Goal: Task Accomplishment & Management: Use online tool/utility

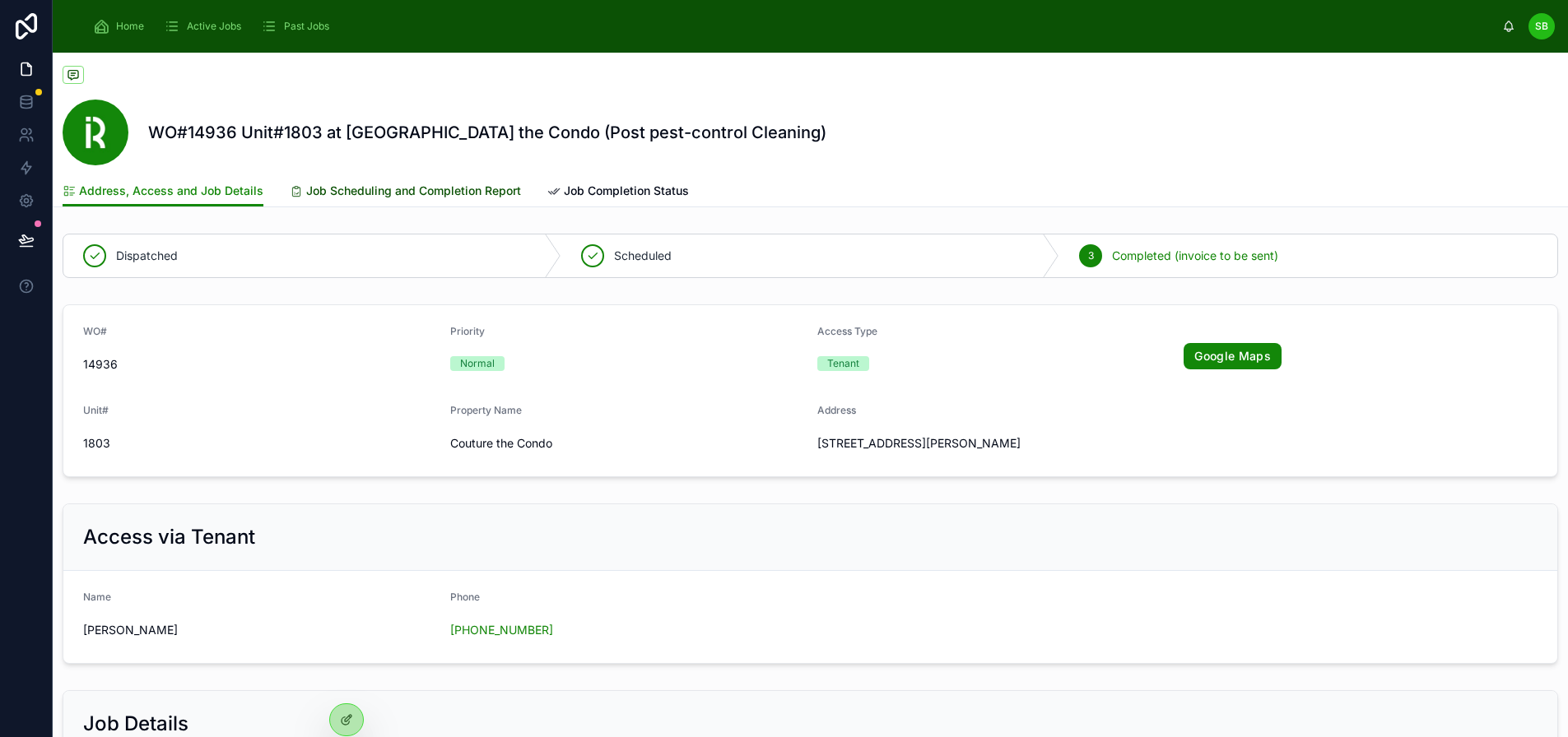
click at [418, 196] on span "Job Scheduling and Completion Report" at bounding box center [414, 191] width 215 height 17
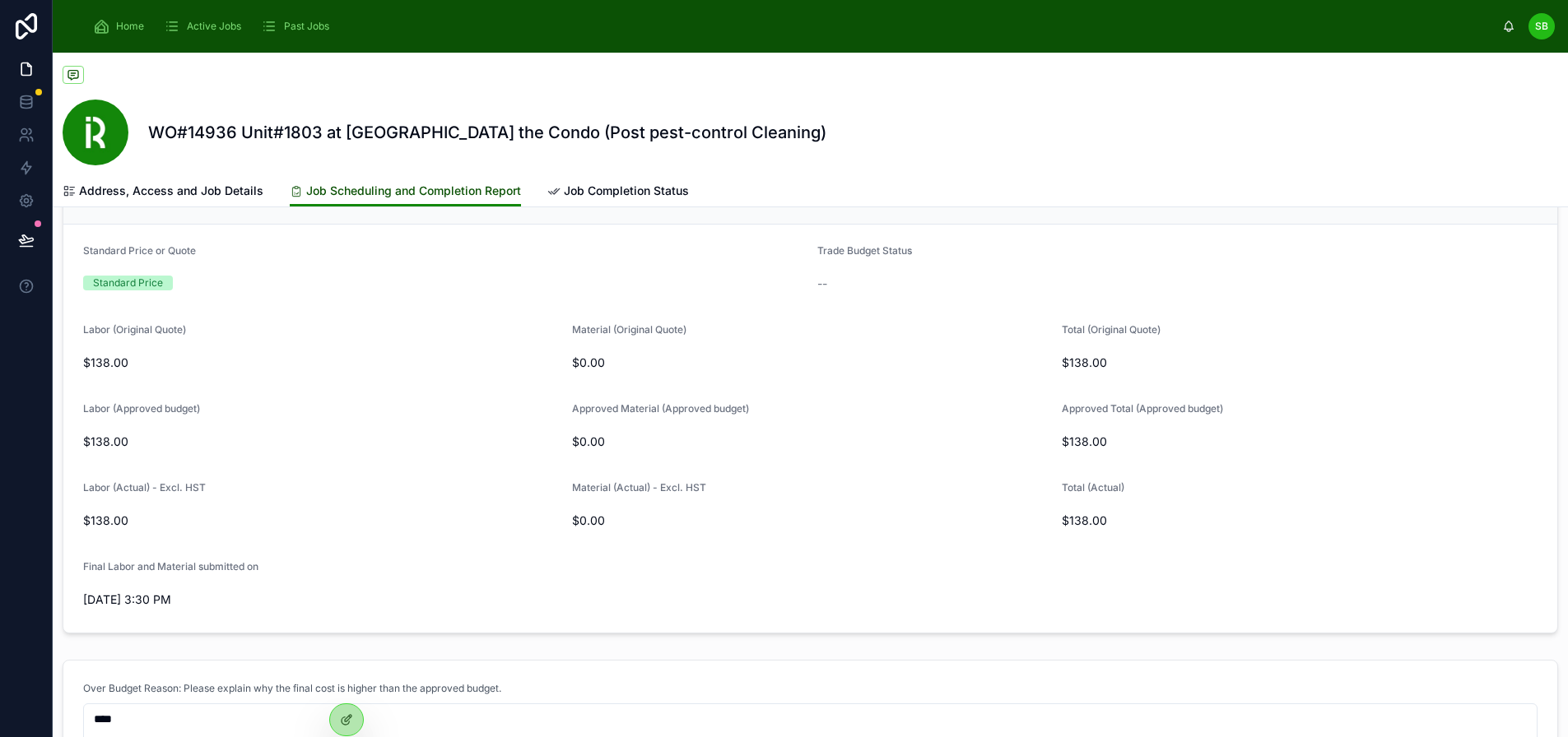
scroll to position [823, 0]
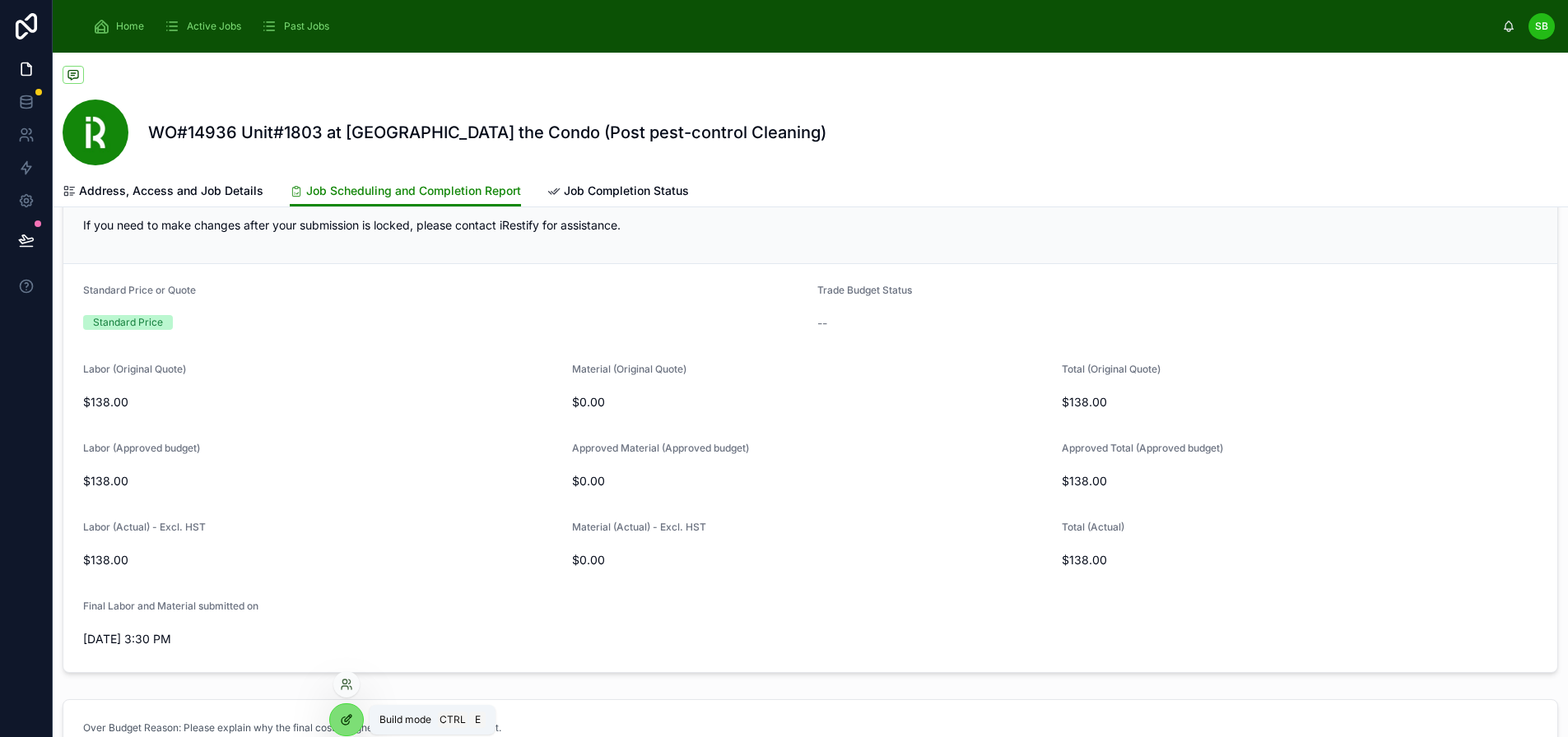
click at [341, 717] on icon at bounding box center [346, 719] width 13 height 13
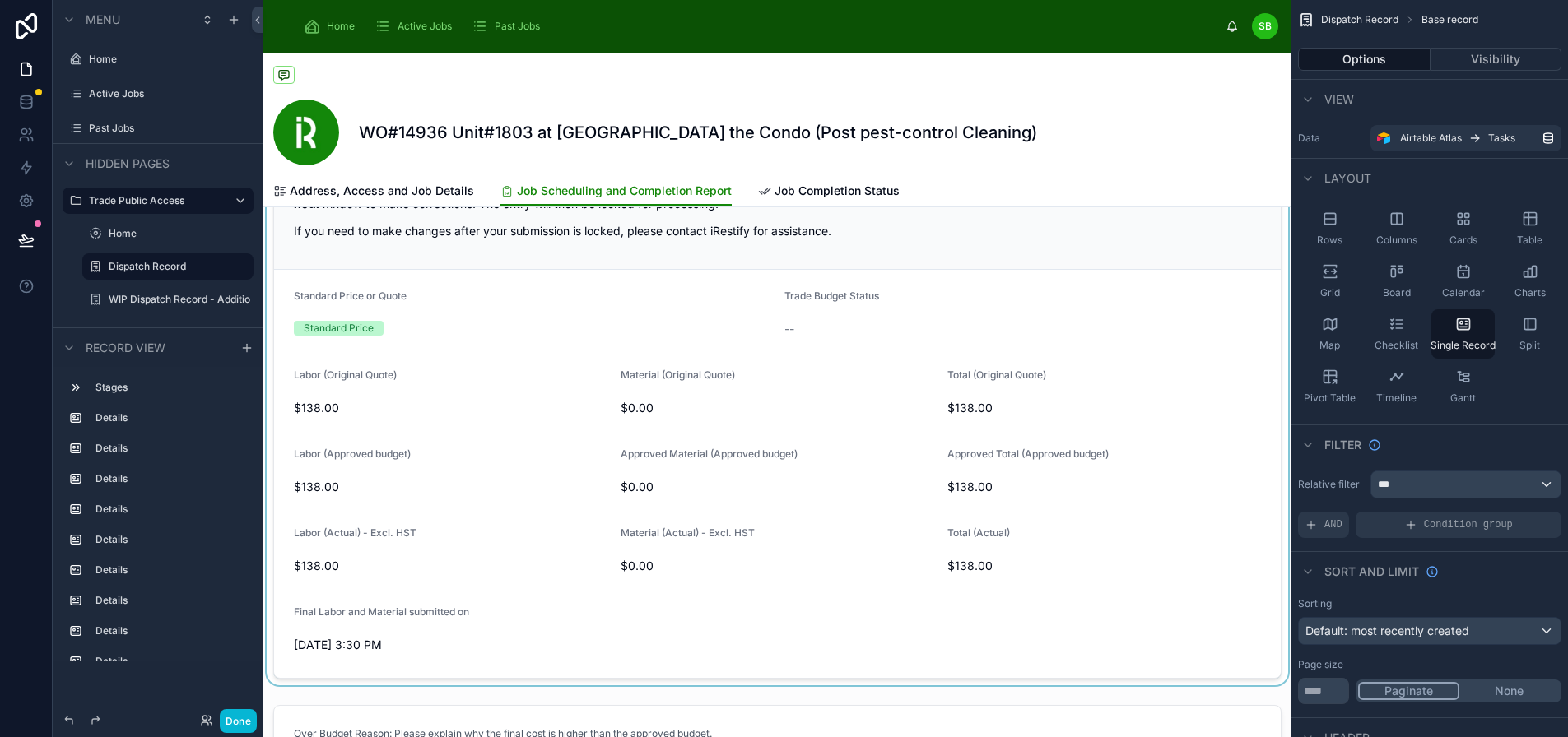
scroll to position [1317, 0]
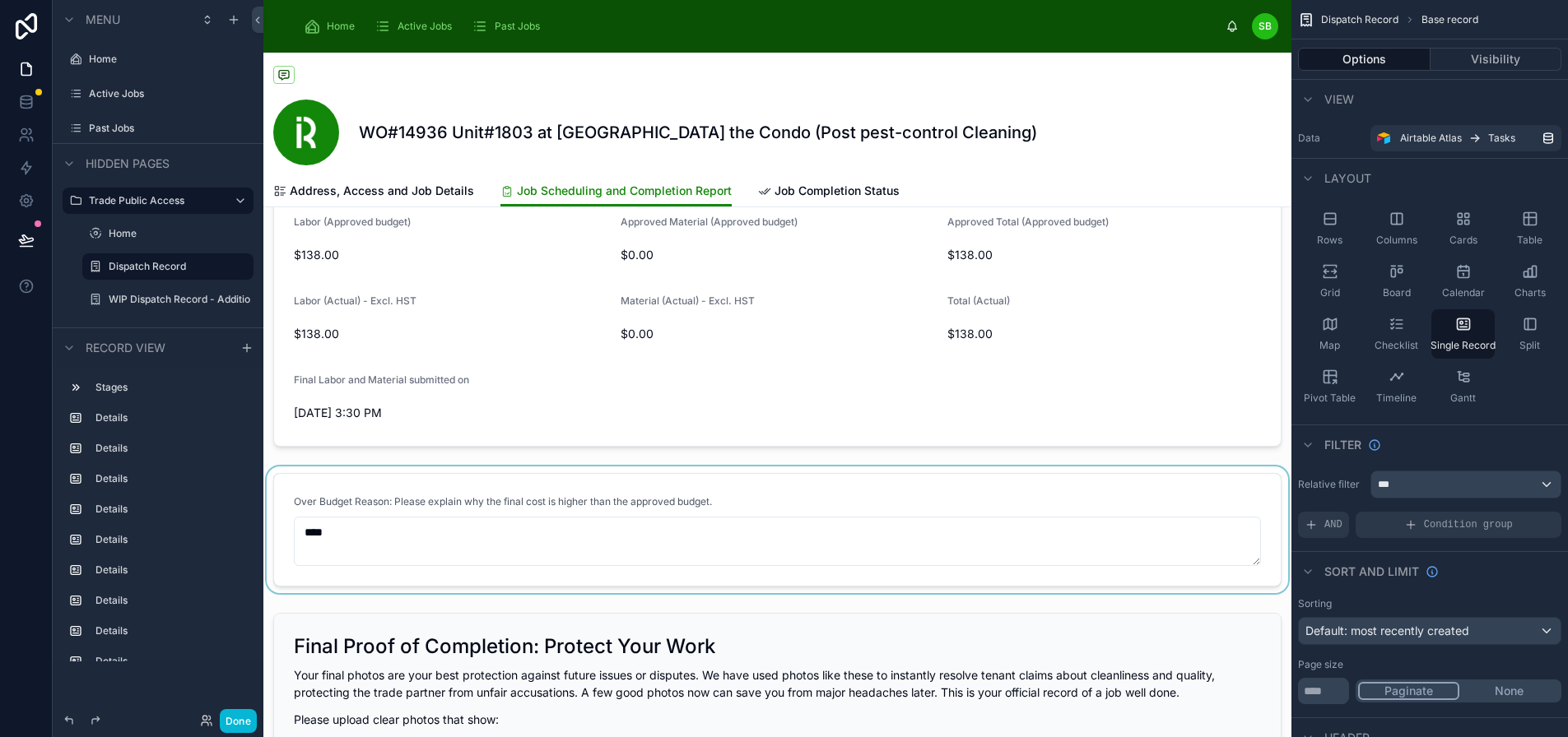
click at [786, 509] on div at bounding box center [777, 530] width 1028 height 127
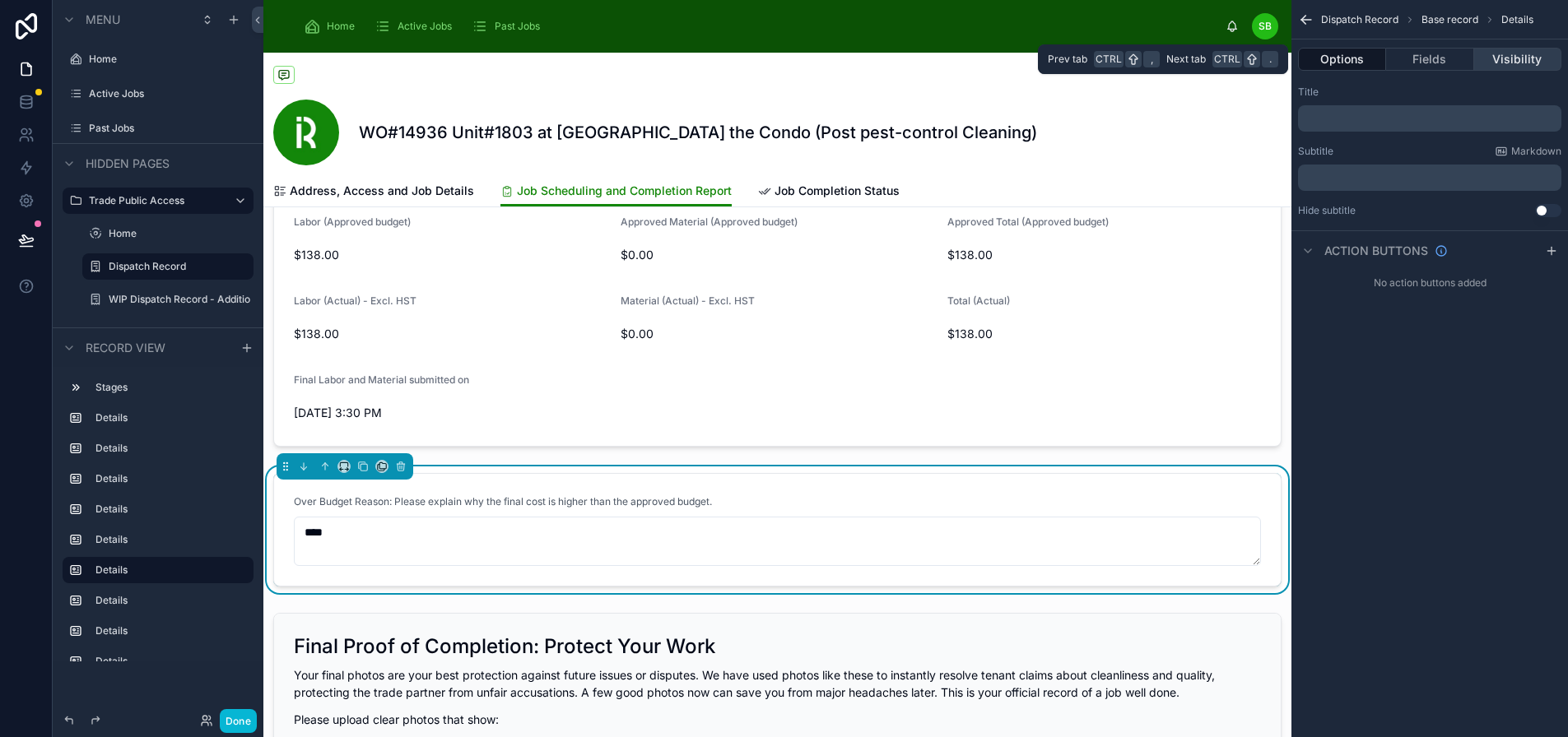
click at [1523, 54] on button "Visibility" at bounding box center [1517, 60] width 87 height 23
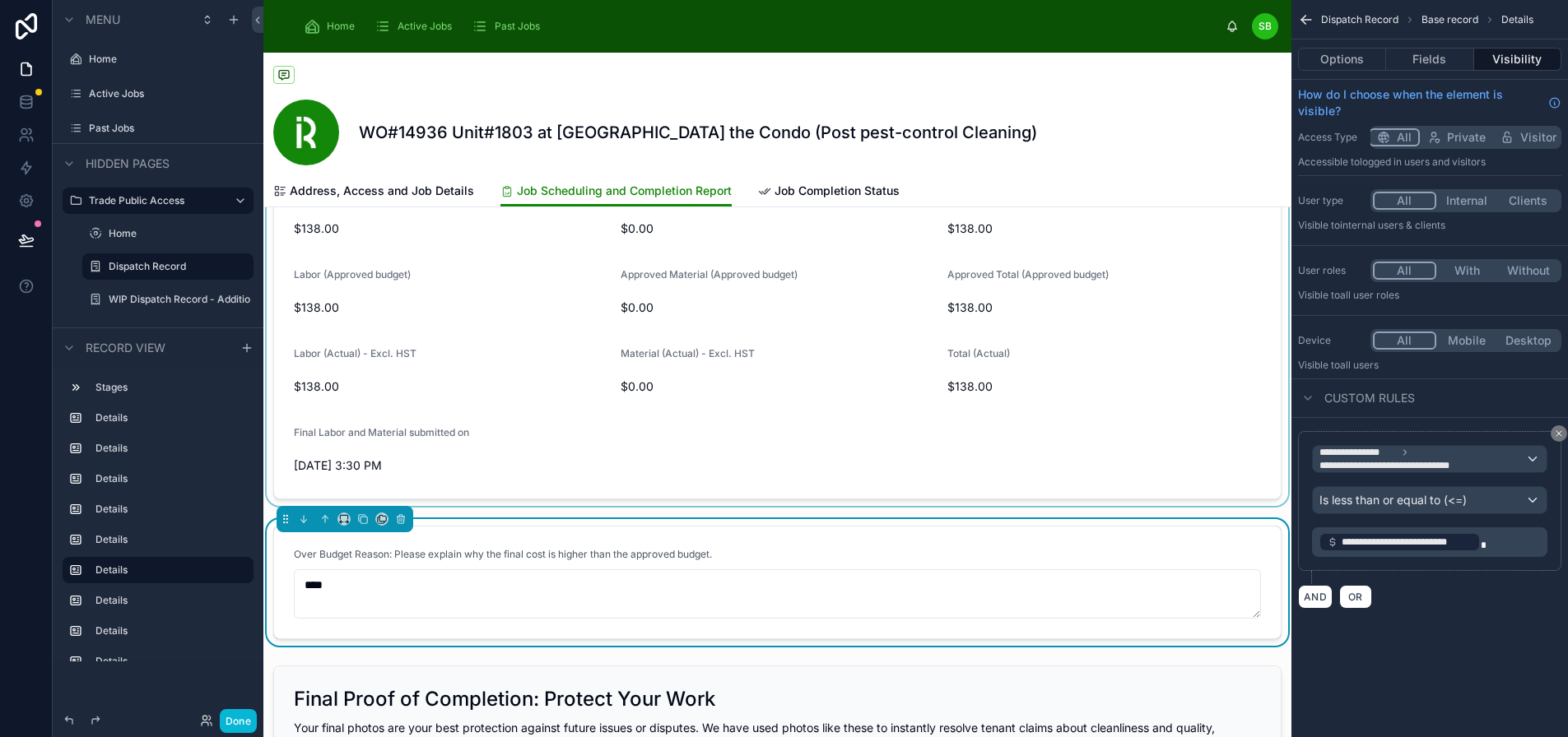
scroll to position [1235, 0]
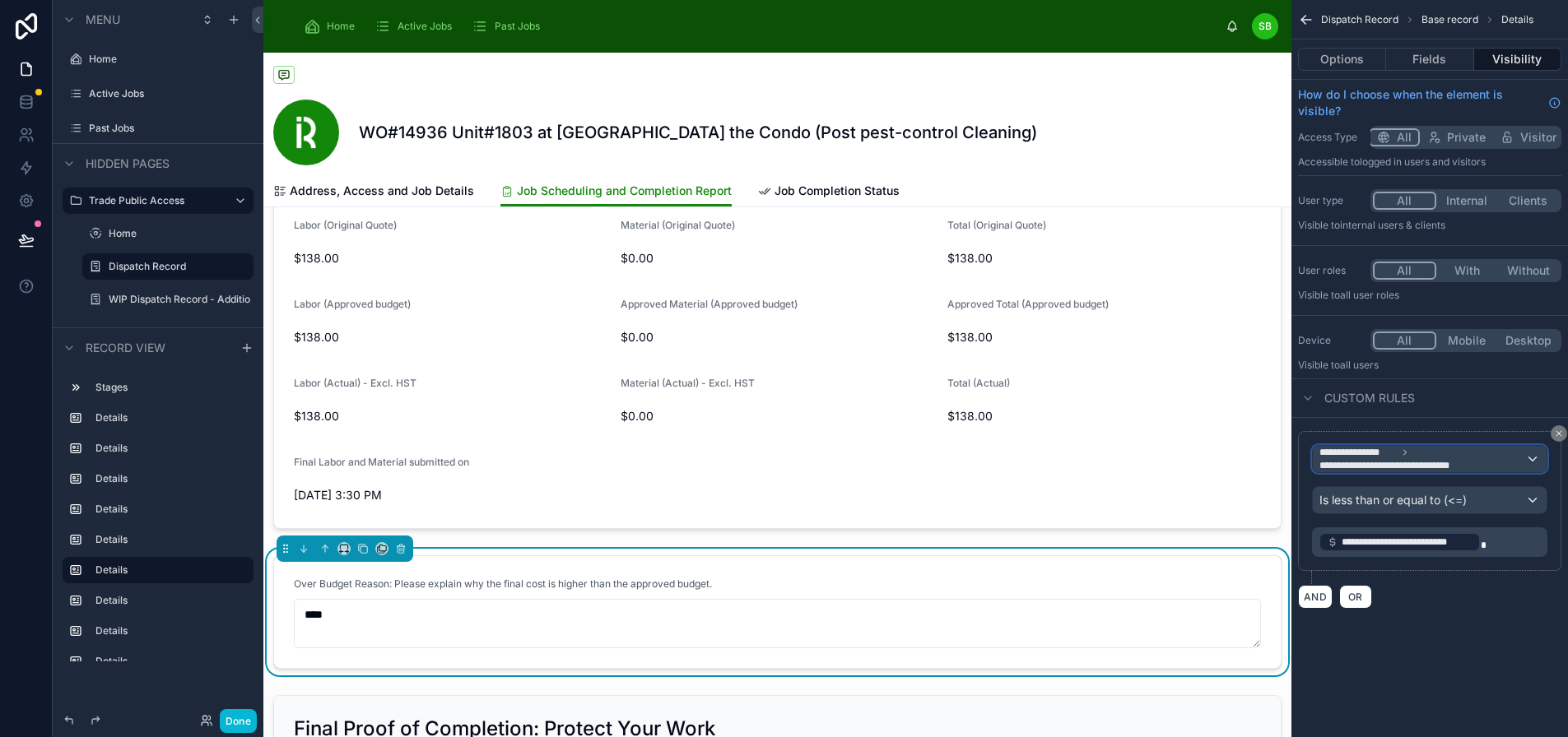
click at [1513, 455] on span "**********" at bounding box center [1422, 458] width 205 height 26
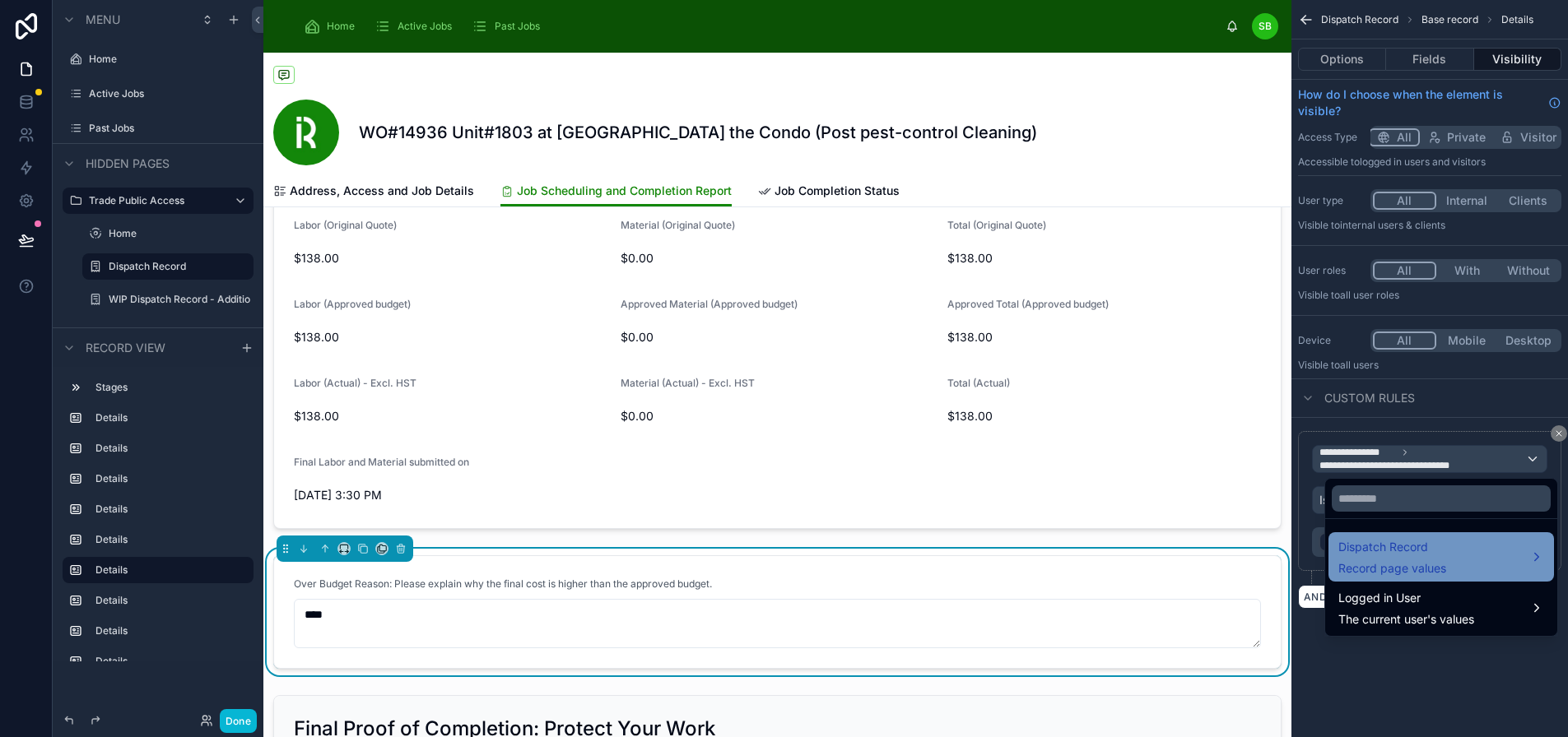
click at [1455, 559] on div "Dispatch Record Record page values" at bounding box center [1441, 557] width 205 height 39
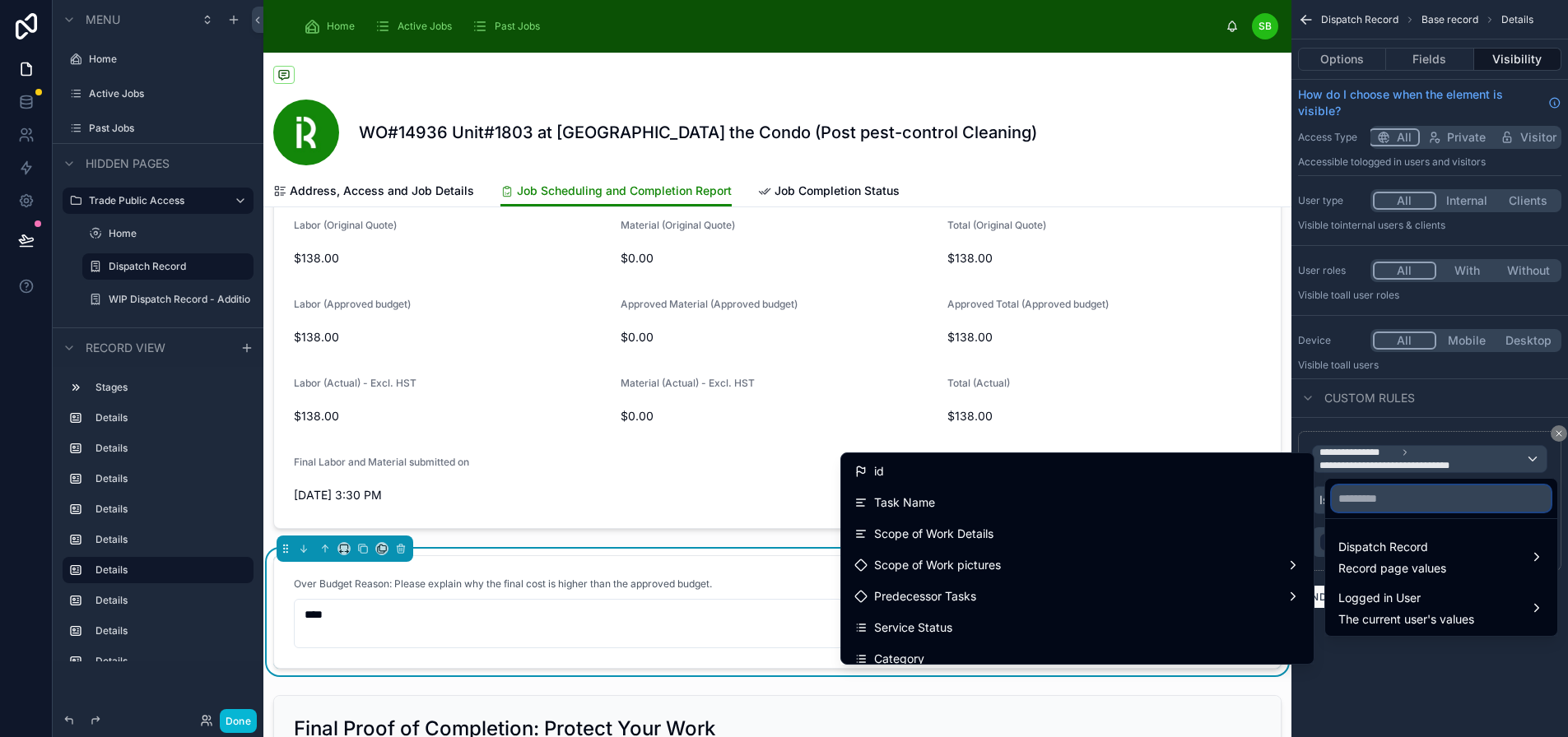
click at [1408, 499] on input "text" at bounding box center [1441, 499] width 219 height 26
type input "********"
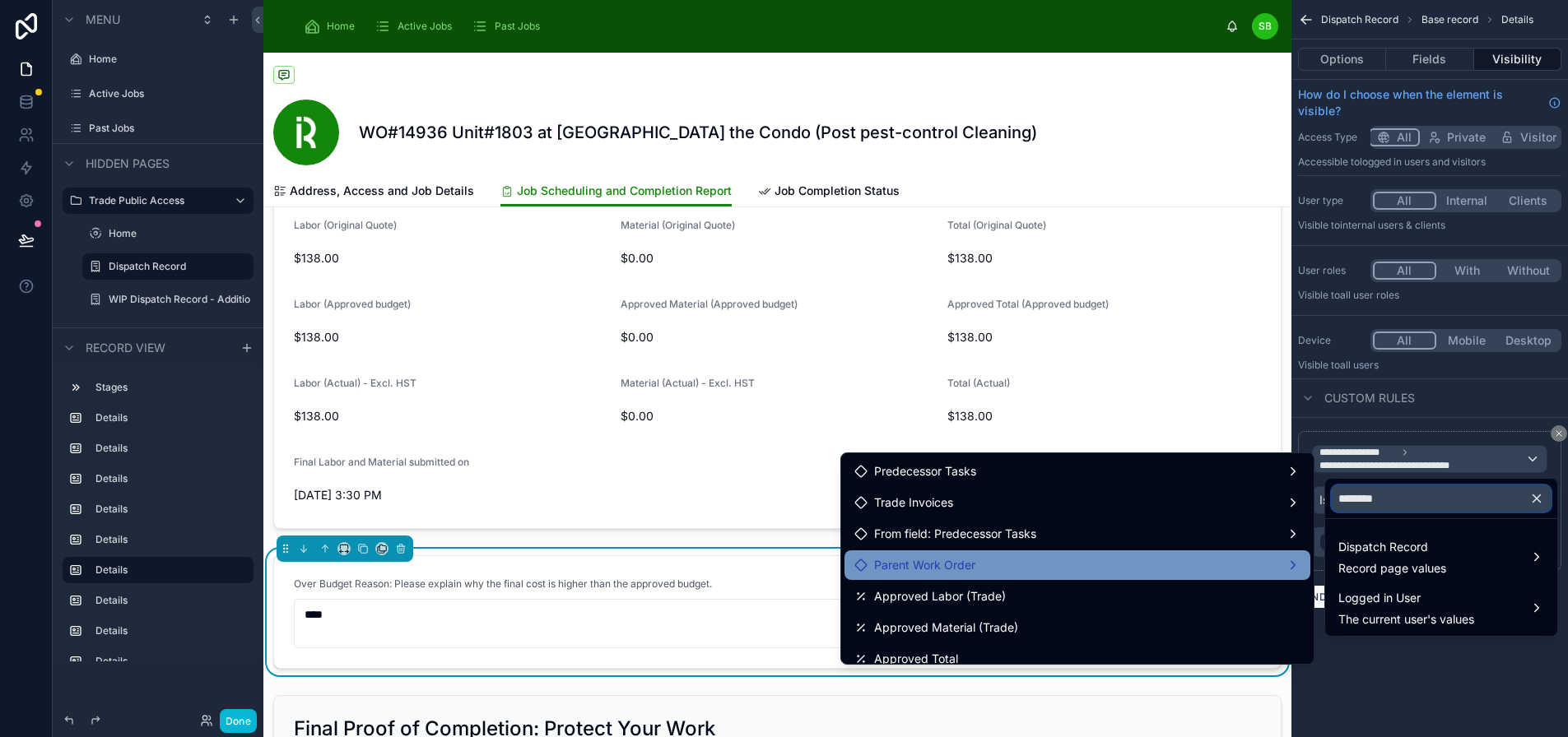
scroll to position [82, 0]
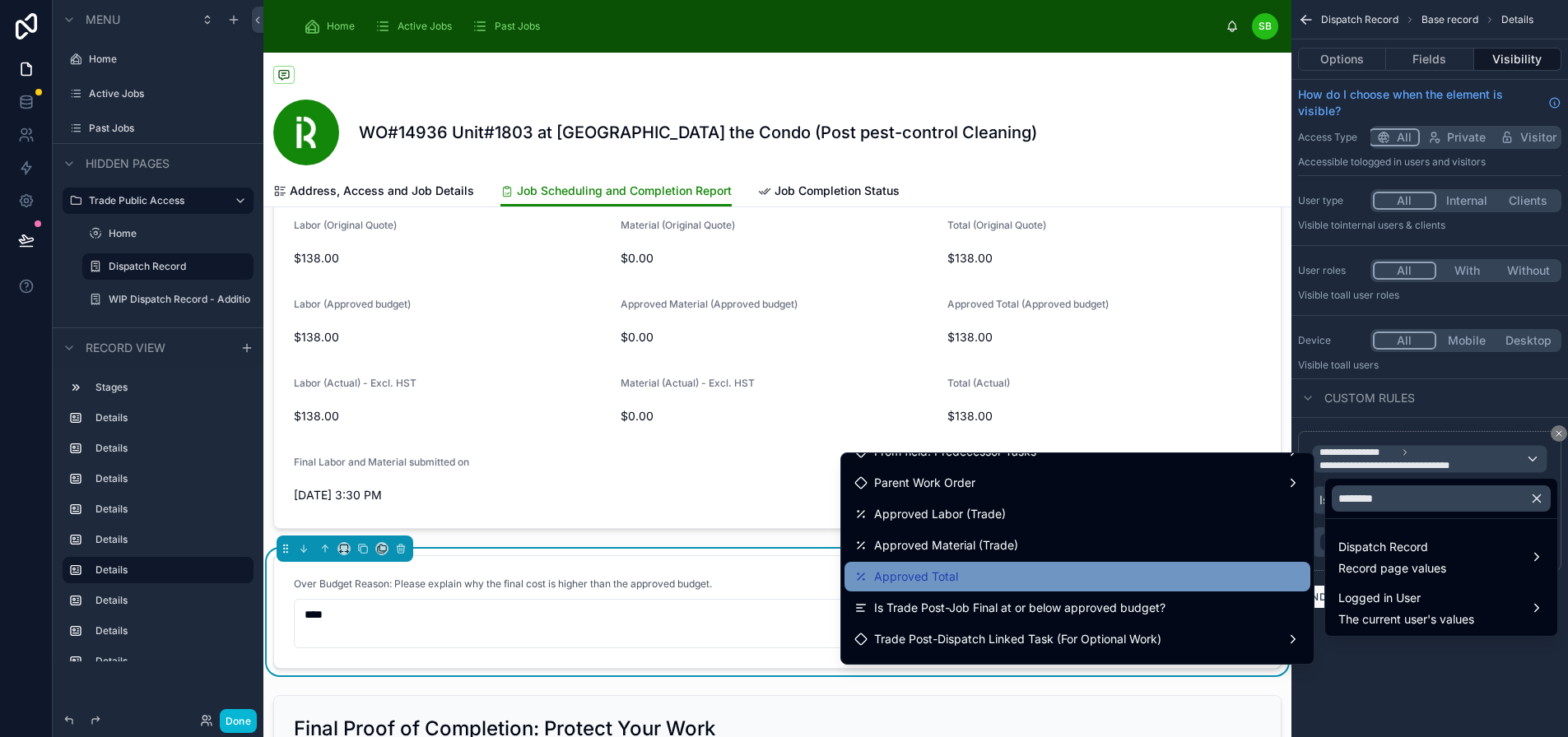
click at [1018, 575] on div "Approved Total" at bounding box center [1077, 577] width 446 height 20
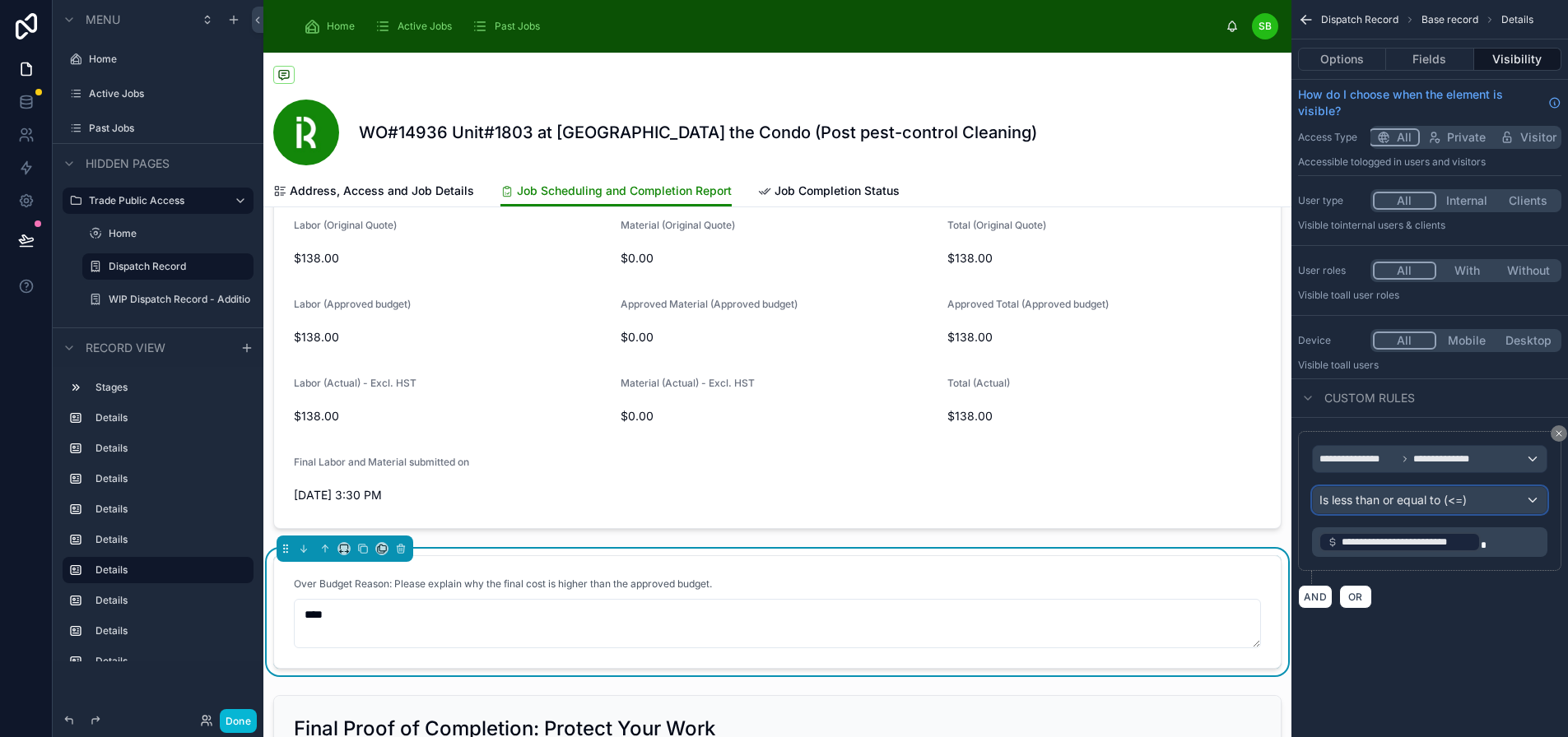
click at [1505, 499] on div "Is less than or equal to (<=)" at bounding box center [1429, 499] width 234 height 26
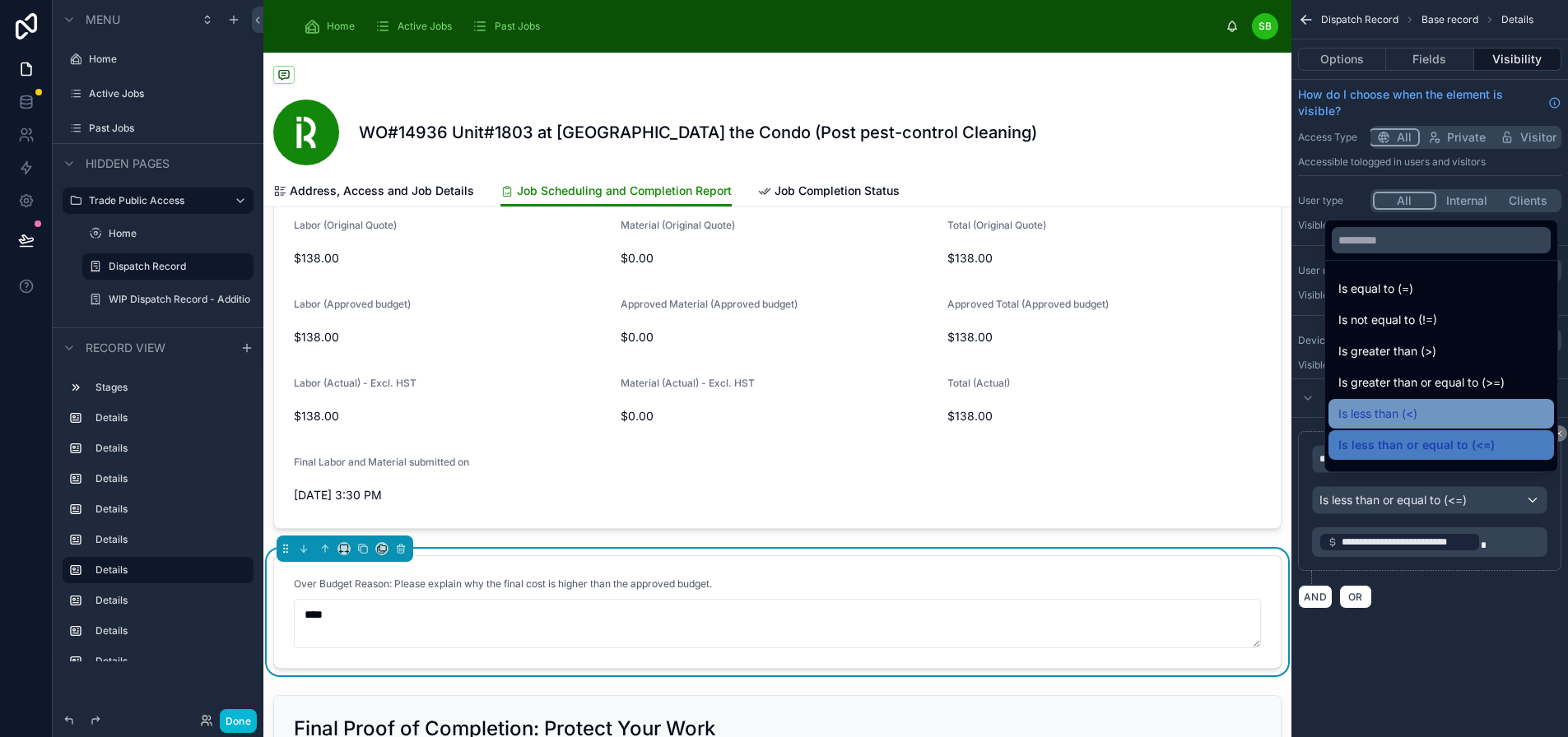
click at [1441, 424] on div "Is less than (<)" at bounding box center [1441, 413] width 205 height 20
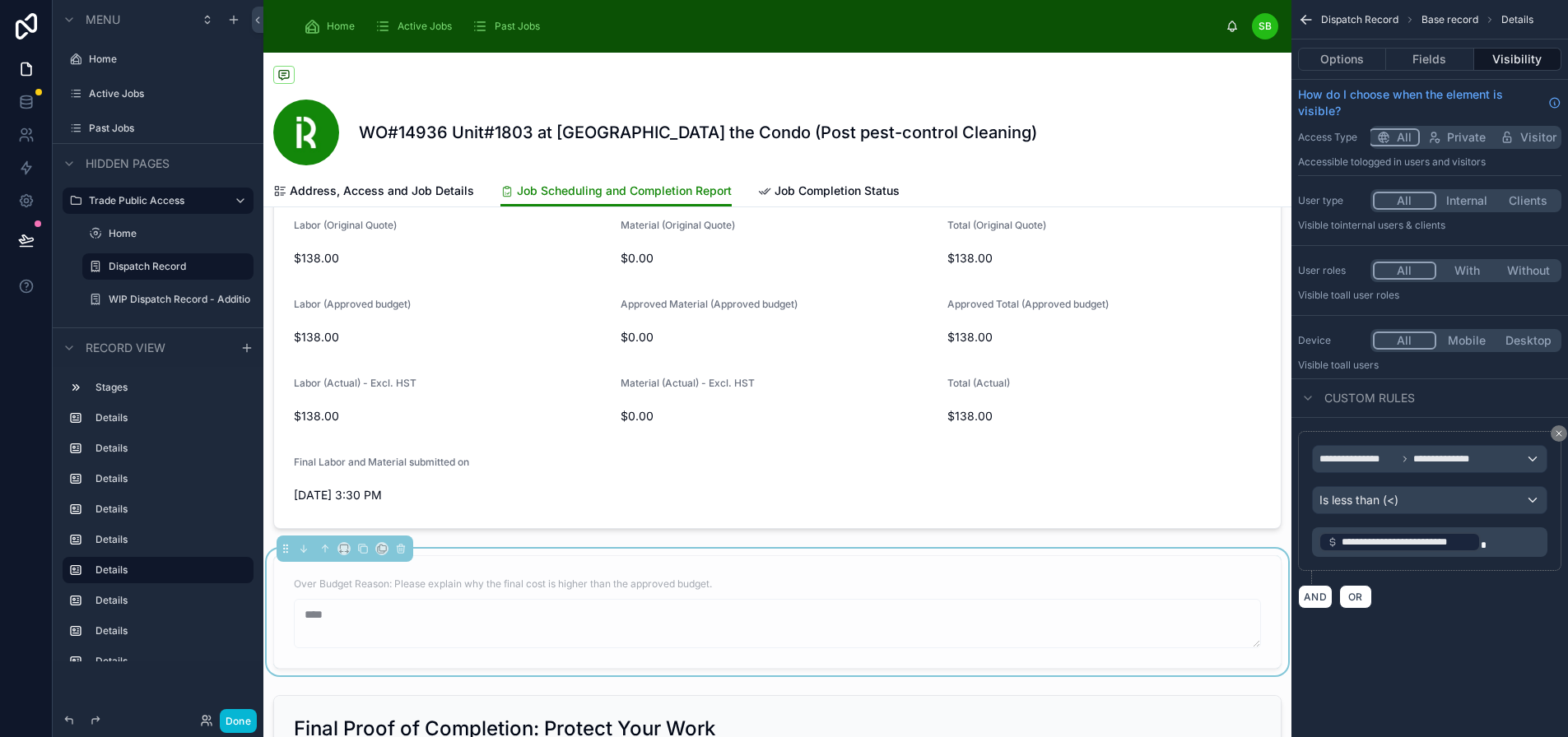
click at [1466, 622] on div "**********" at bounding box center [1429, 520] width 277 height 204
click at [242, 718] on button "Done" at bounding box center [239, 721] width 37 height 23
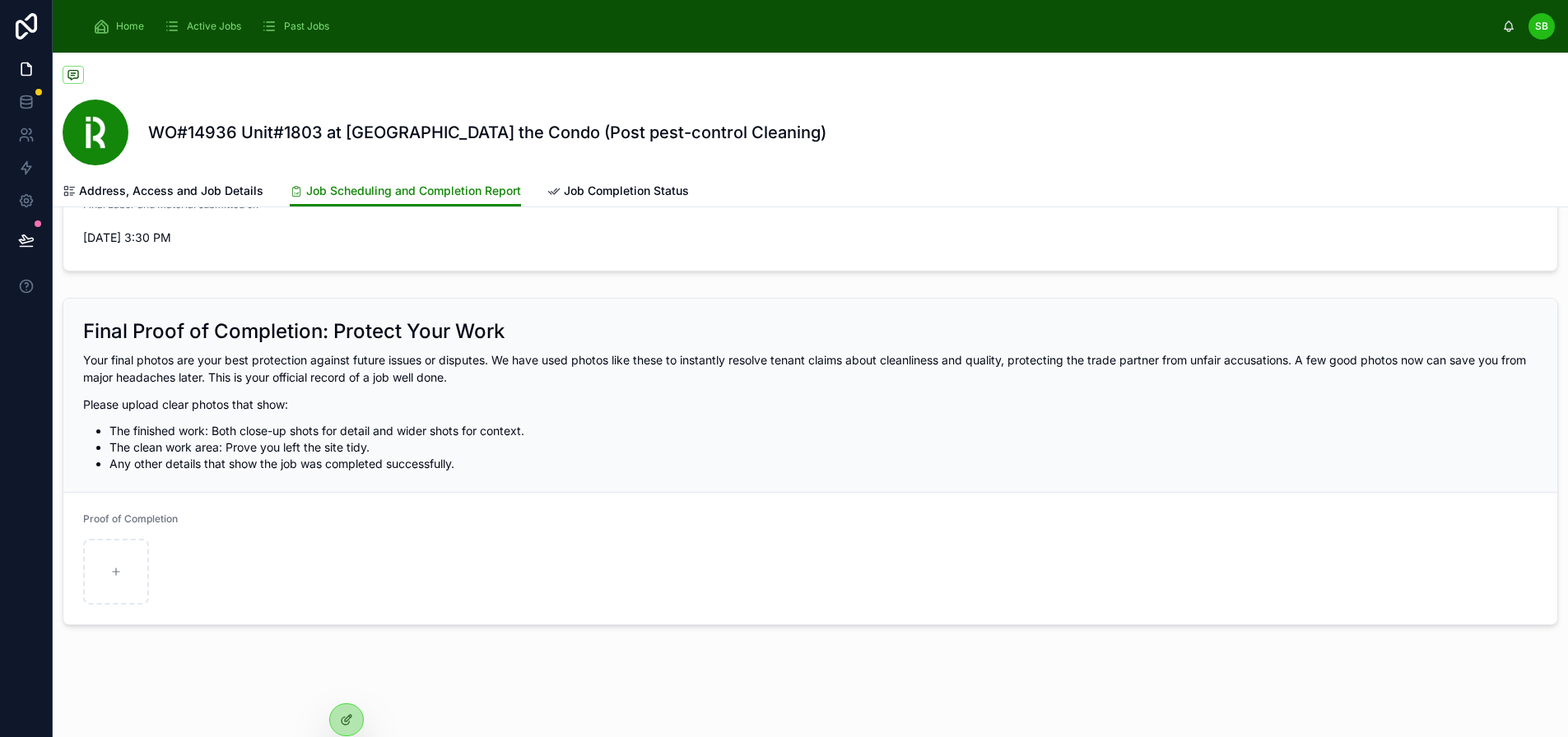
scroll to position [1212, 0]
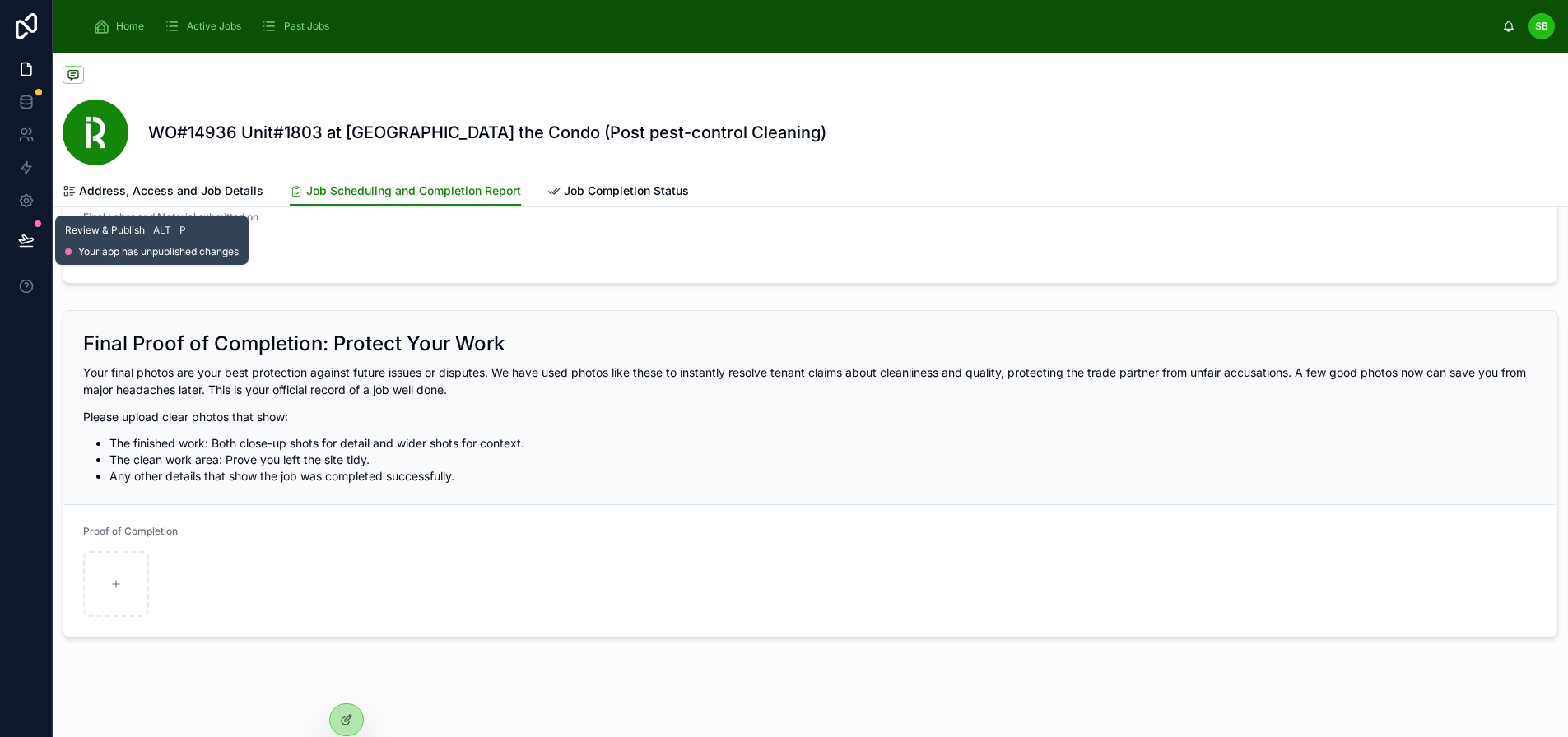
click at [27, 242] on icon at bounding box center [25, 239] width 14 height 8
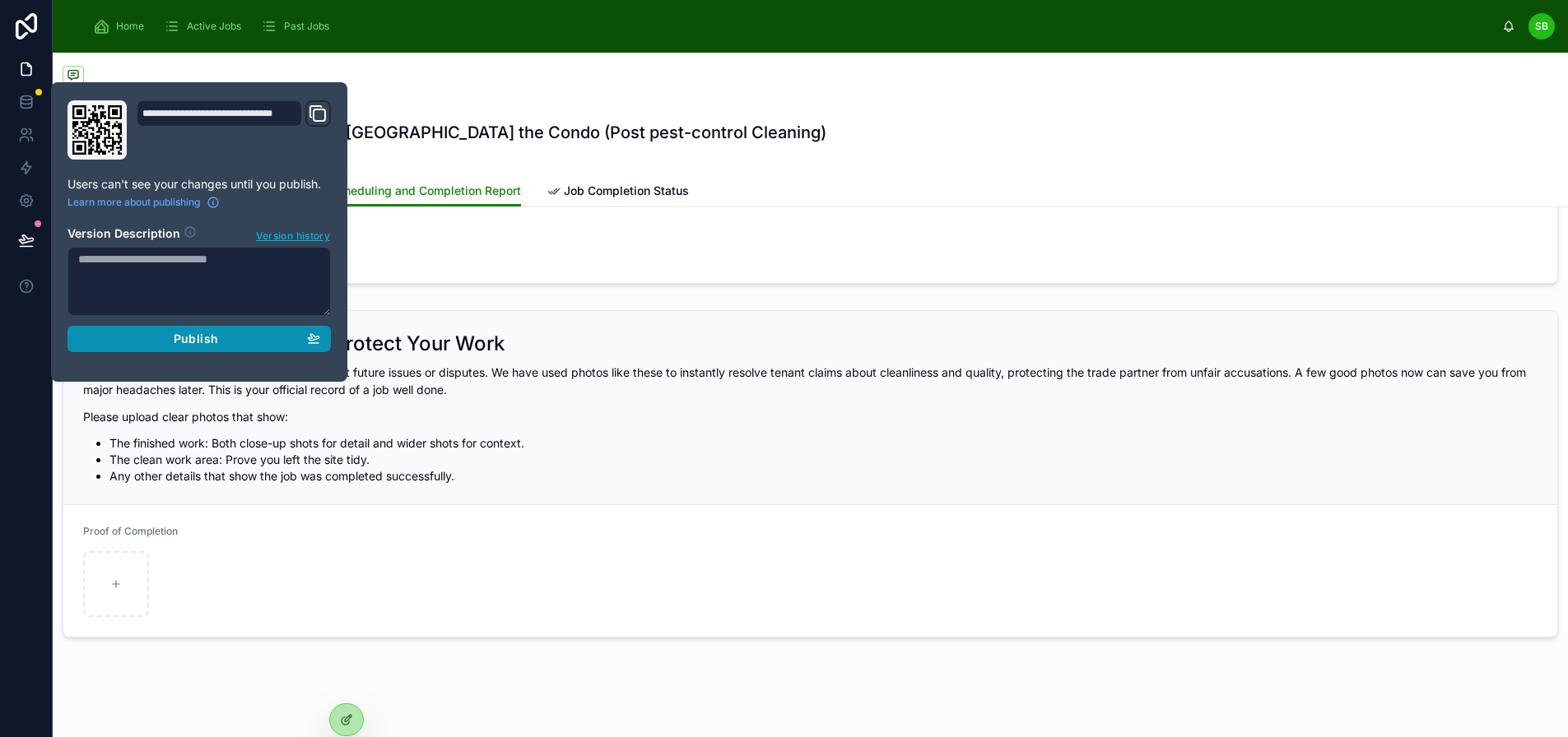
click at [201, 335] on span "Publish" at bounding box center [196, 338] width 44 height 15
